Goal: Task Accomplishment & Management: Manage account settings

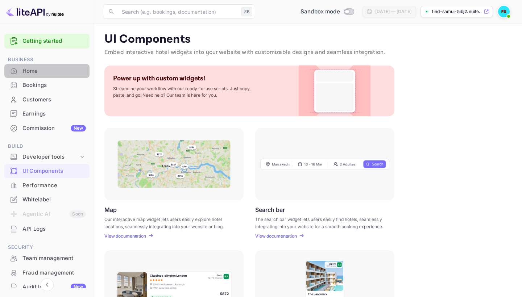
click at [28, 75] on div "Home" at bounding box center [46, 71] width 85 height 14
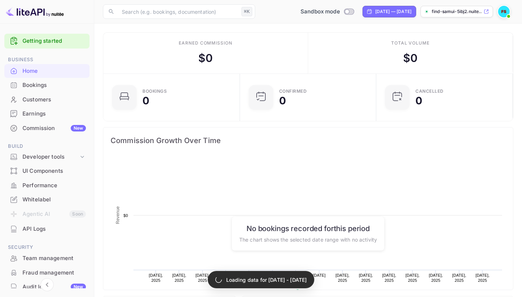
scroll to position [0, 0]
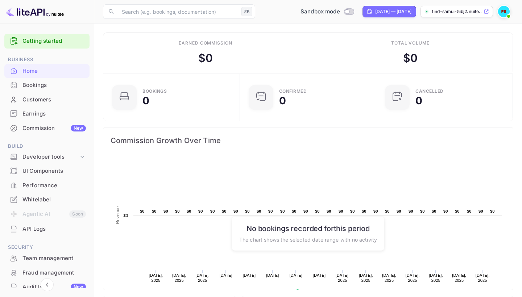
click at [487, 13] on icon at bounding box center [485, 11] width 5 height 5
click at [506, 8] on img at bounding box center [504, 12] width 12 height 12
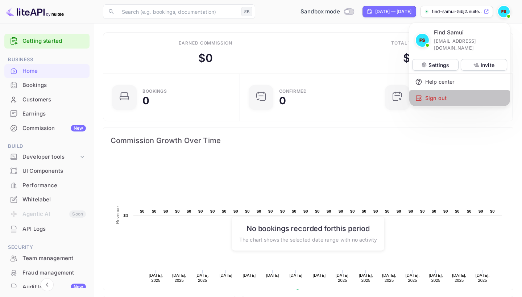
click at [451, 90] on div "Sign out" at bounding box center [459, 98] width 101 height 16
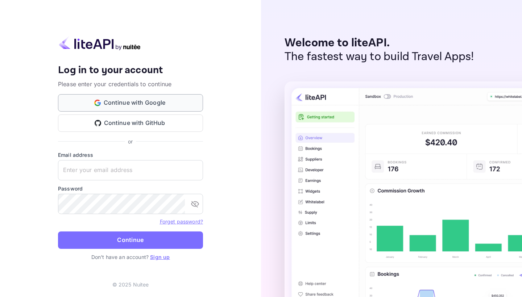
click at [129, 104] on button "Continue with Google" at bounding box center [130, 102] width 145 height 17
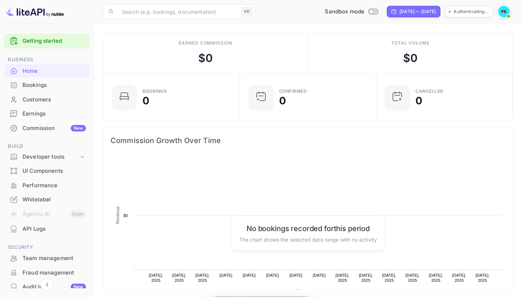
scroll to position [118, 132]
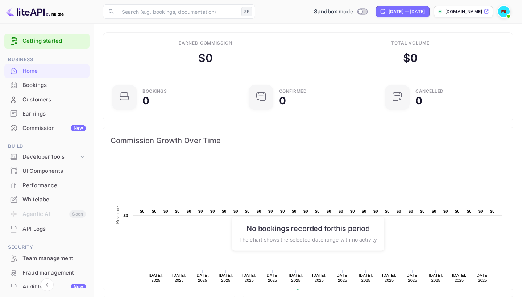
click at [461, 13] on p "[DOMAIN_NAME]" at bounding box center [463, 11] width 37 height 7
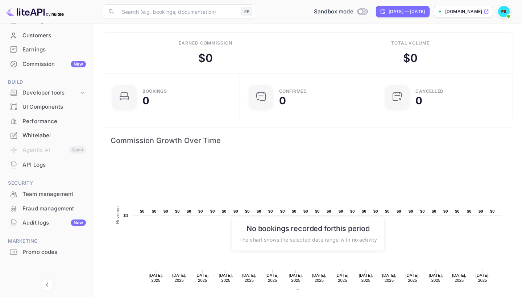
scroll to position [63, 0]
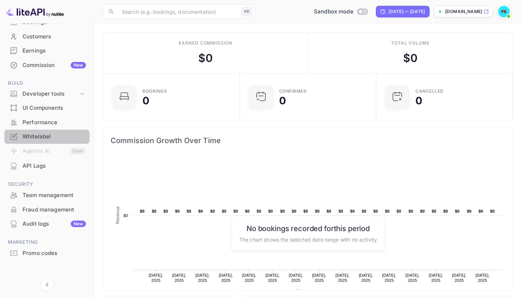
click at [49, 140] on div "Whitelabel" at bounding box center [46, 137] width 85 height 14
